Goal: Learn about a topic: Learn about a topic

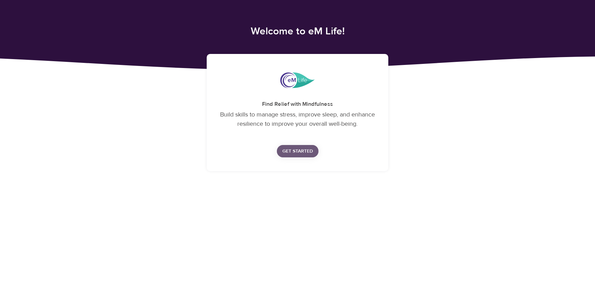
click at [299, 151] on span "Get Started" at bounding box center [297, 151] width 31 height 9
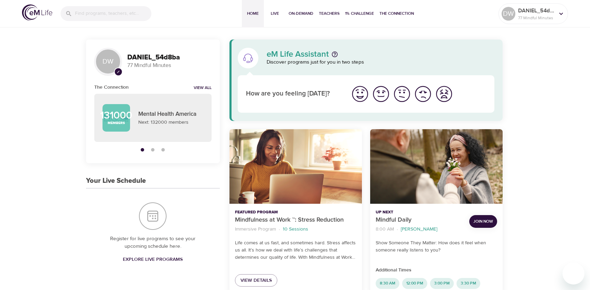
click at [365, 91] on img "I'm feeling great" at bounding box center [359, 94] width 19 height 19
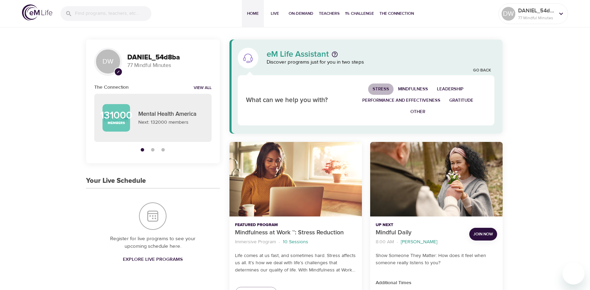
click at [383, 87] on span "Stress" at bounding box center [380, 89] width 17 height 8
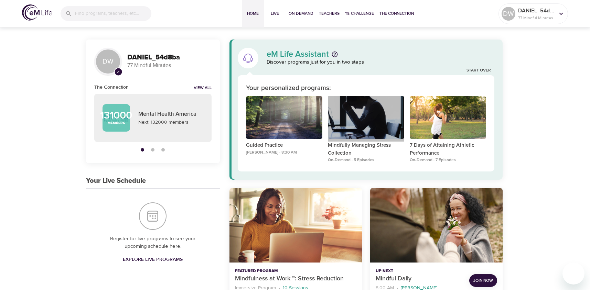
click at [356, 127] on div "Mindfully Managing Stress Collection" at bounding box center [366, 117] width 76 height 43
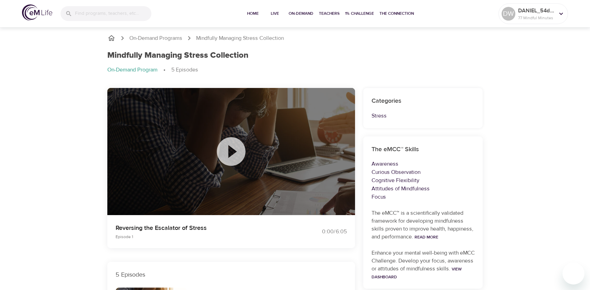
click at [232, 152] on icon at bounding box center [231, 151] width 34 height 34
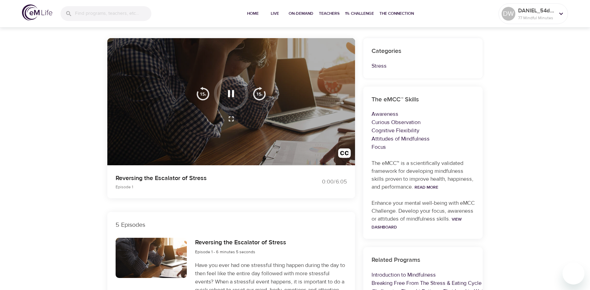
scroll to position [34, 0]
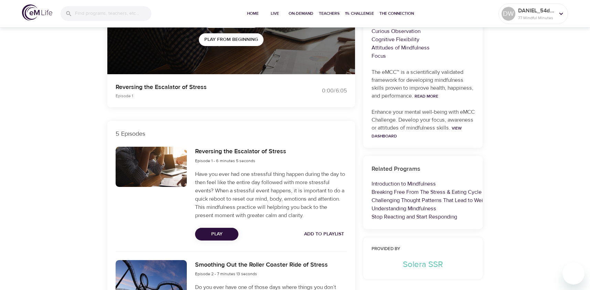
scroll to position [172, 0]
